Goal: Information Seeking & Learning: Learn about a topic

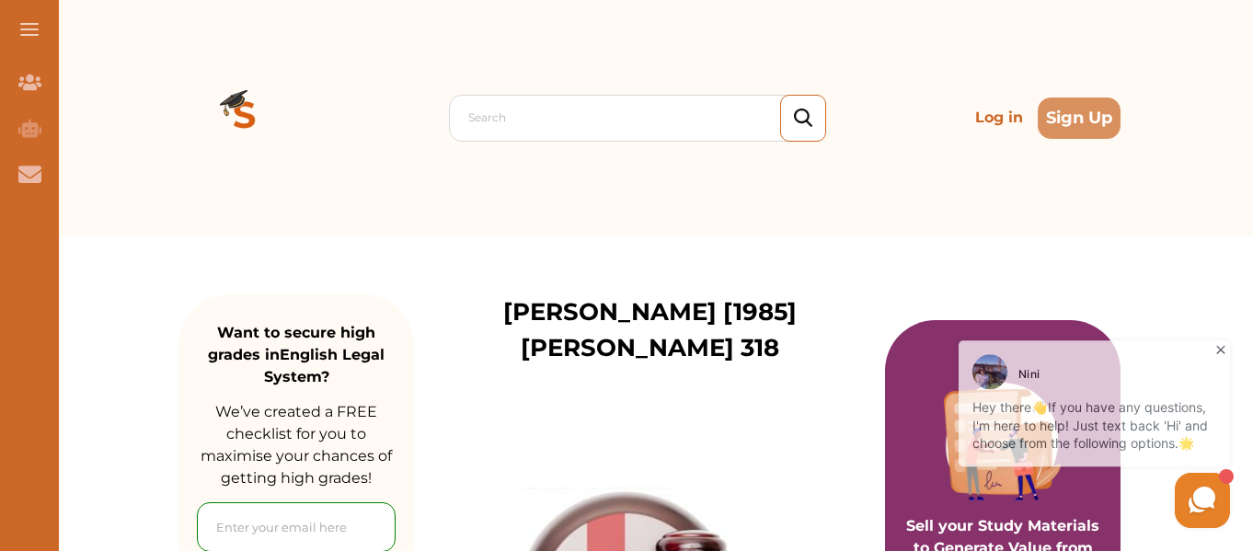
click at [1223, 351] on icon at bounding box center [1221, 347] width 18 height 18
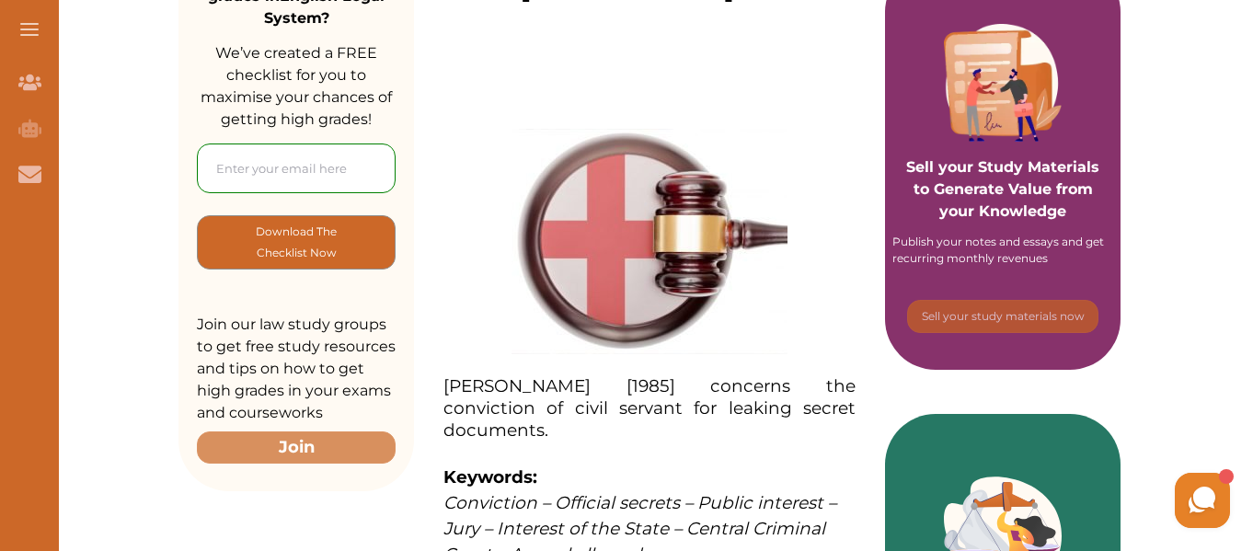
scroll to position [358, 0]
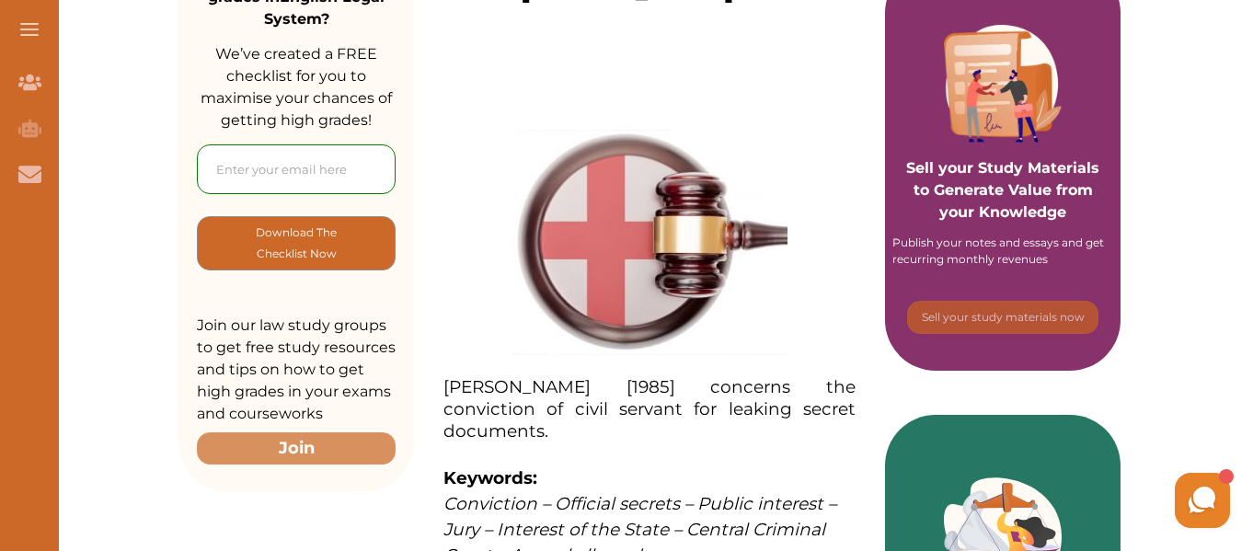
click at [886, 51] on div "Sell your Study Materials to Generate Value from your Knowledge Publish your no…" at bounding box center [1003, 166] width 236 height 409
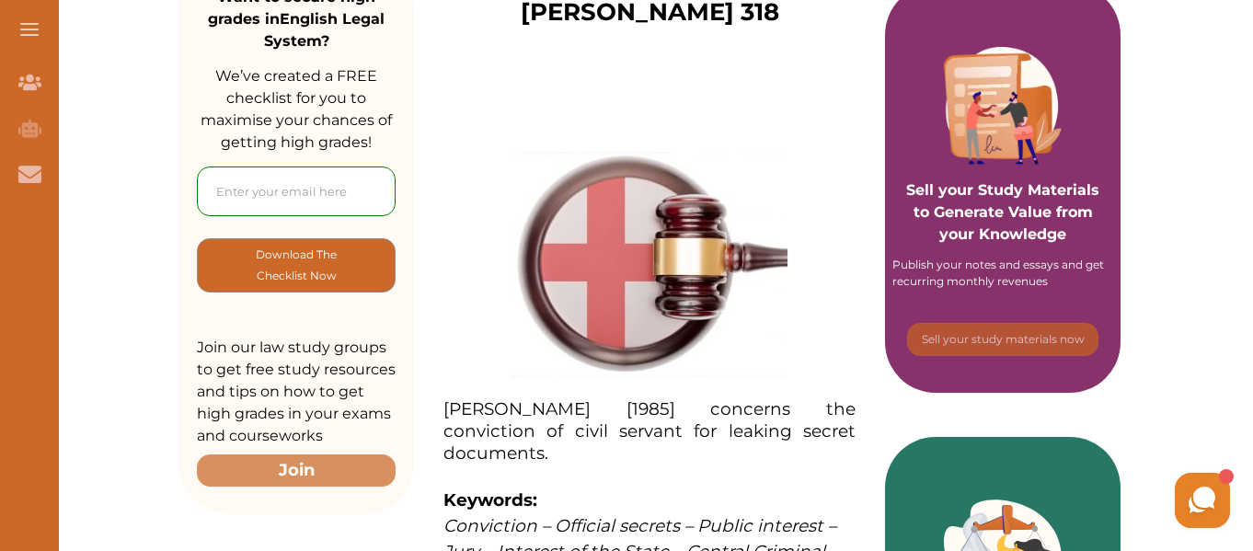
scroll to position [334, 0]
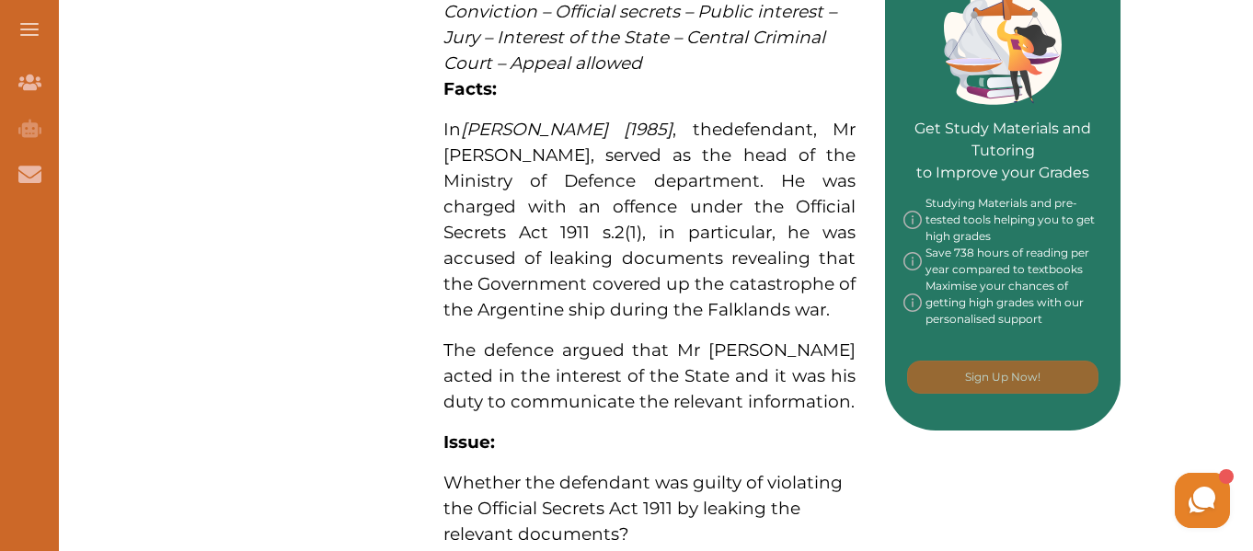
scroll to position [848, 0]
